Goal: Task Accomplishment & Management: Use online tool/utility

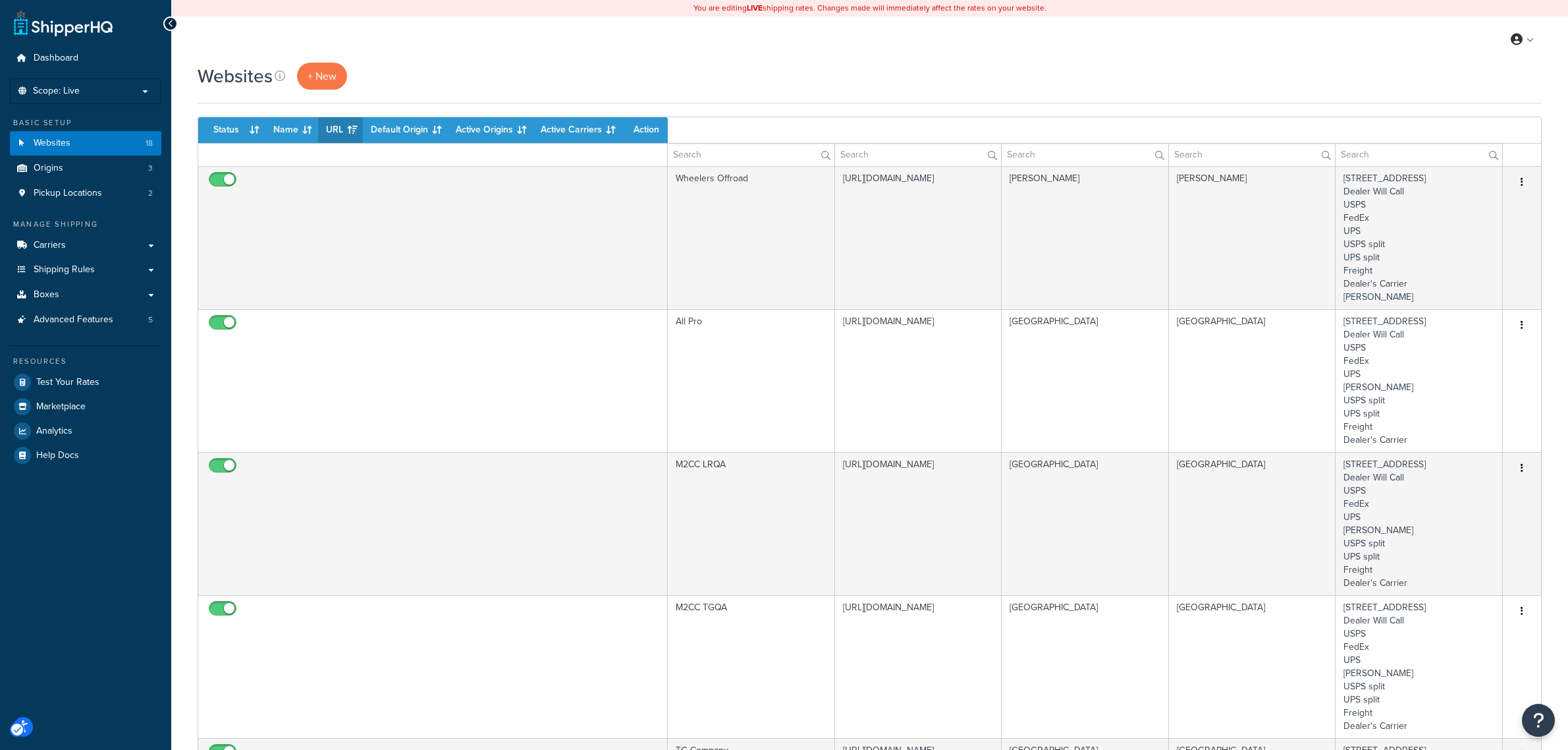
select select "15"
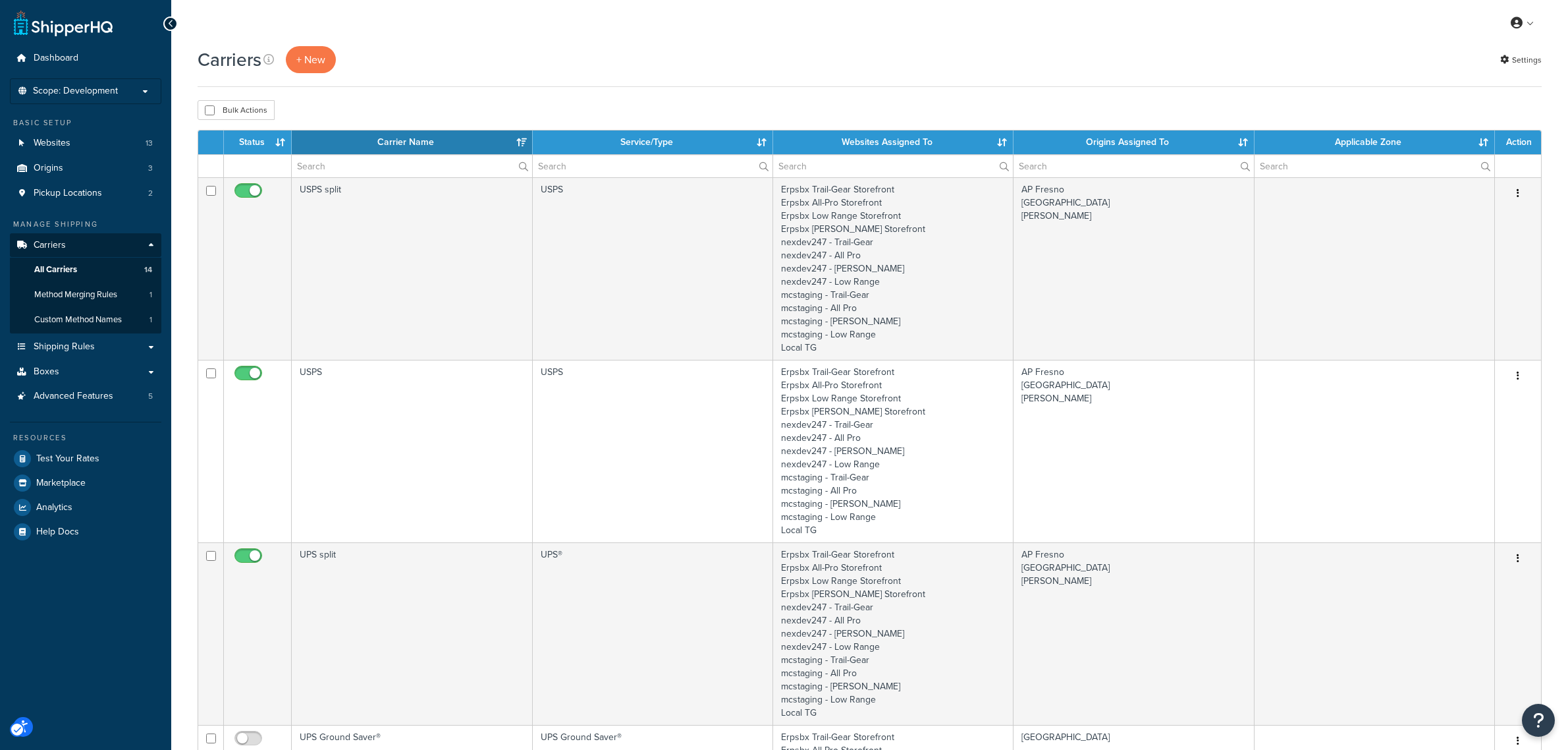
select select "15"
click at [459, 57] on div "Carriers + New Settings Settings" at bounding box center [869, 60] width 1344 height 27
click at [316, 53] on button "+ New" at bounding box center [310, 60] width 50 height 27
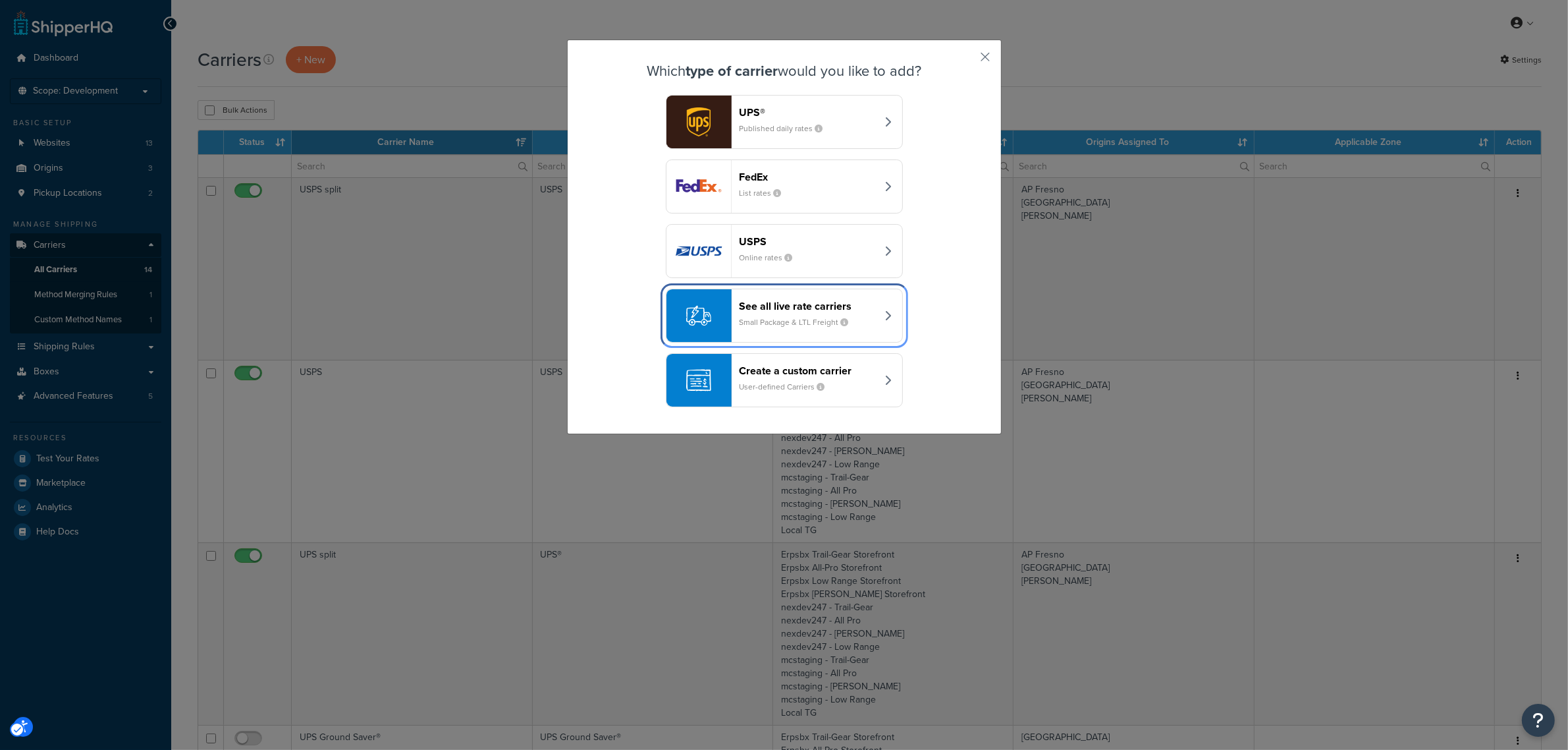
click at [751, 313] on div "See all live rate carriers Small Package & LTL Freight" at bounding box center [808, 315] width 138 height 32
